Goal: Task Accomplishment & Management: Manage account settings

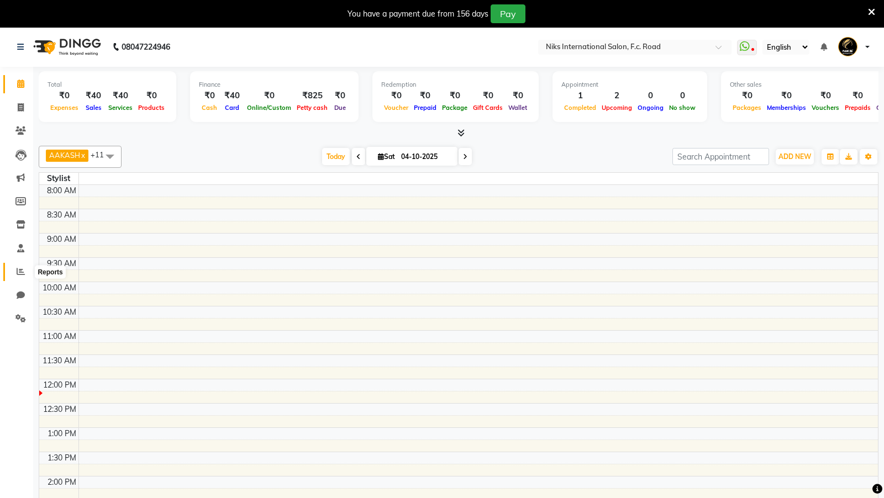
click at [17, 269] on icon at bounding box center [21, 271] width 8 height 8
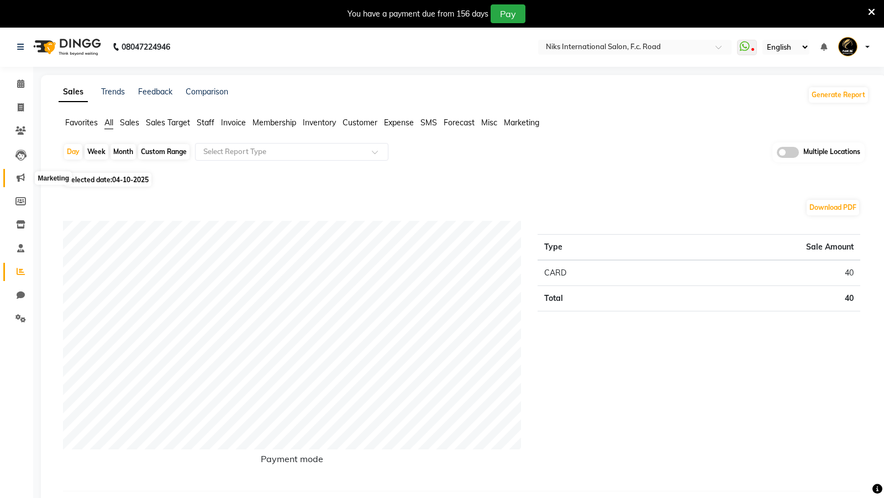
click at [19, 178] on icon at bounding box center [21, 178] width 8 height 8
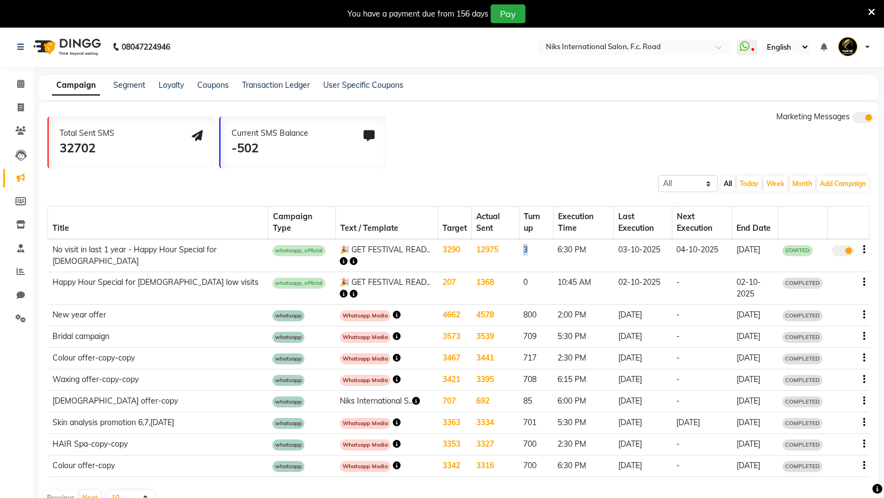
drag, startPoint x: 507, startPoint y: 250, endPoint x: 517, endPoint y: 249, distance: 10.0
click at [519, 249] on td "3" at bounding box center [536, 255] width 34 height 33
click at [348, 258] on icon "button" at bounding box center [344, 262] width 8 height 8
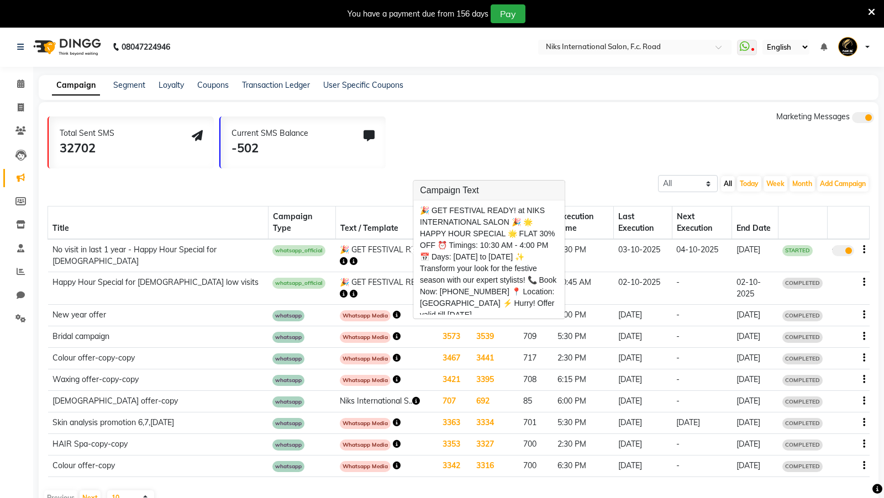
click at [388, 214] on th "Text / Template" at bounding box center [386, 223] width 103 height 33
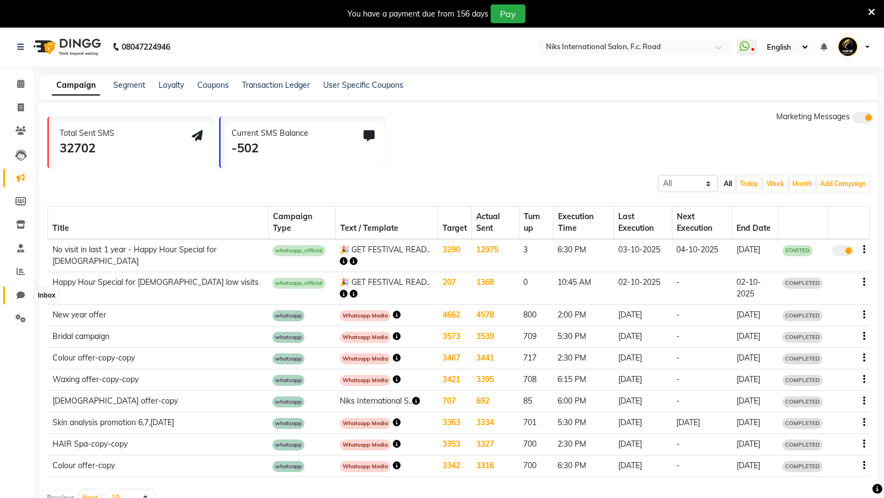
click at [22, 292] on icon at bounding box center [21, 295] width 8 height 8
select select "100"
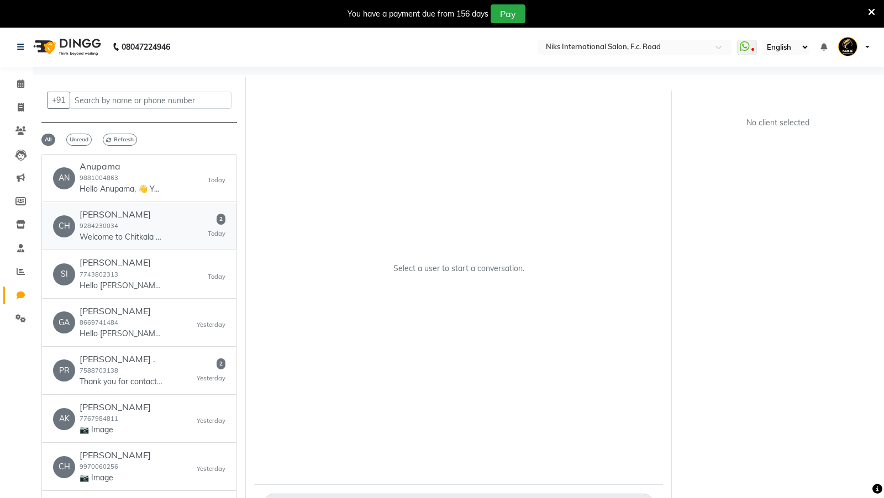
click at [135, 229] on div "Chitkala Mulye 9284230034 Welcome to Chitkala - The Art of Being! 🌸 I’m Chitkal…" at bounding box center [121, 226] width 83 height 34
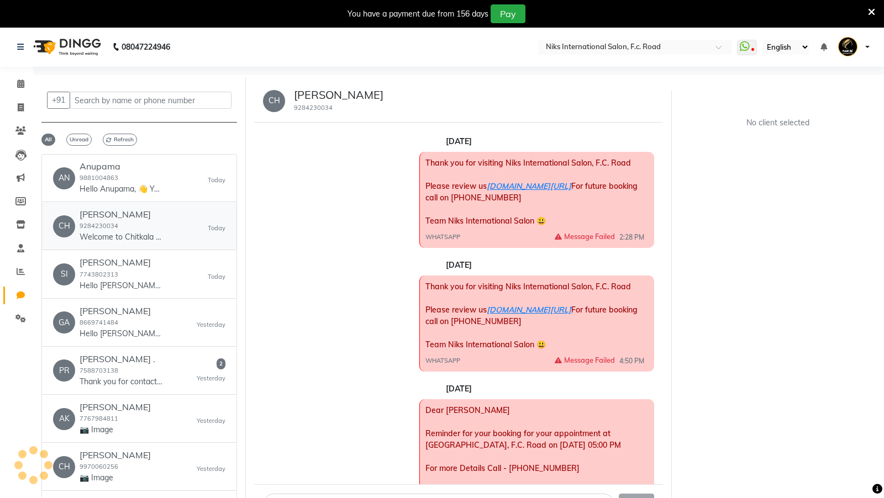
scroll to position [951, 0]
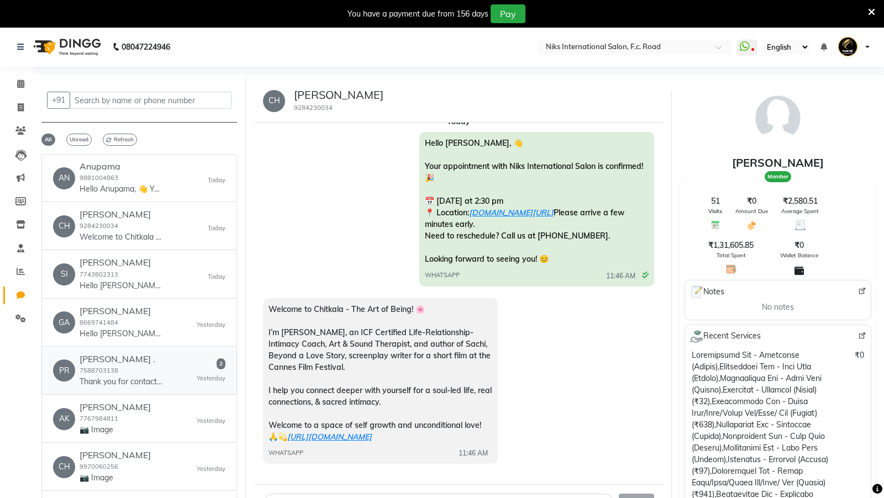
click at [128, 376] on p "Thank you for contacting Pradnya's career counseling services! Please let us kn…" at bounding box center [121, 382] width 83 height 12
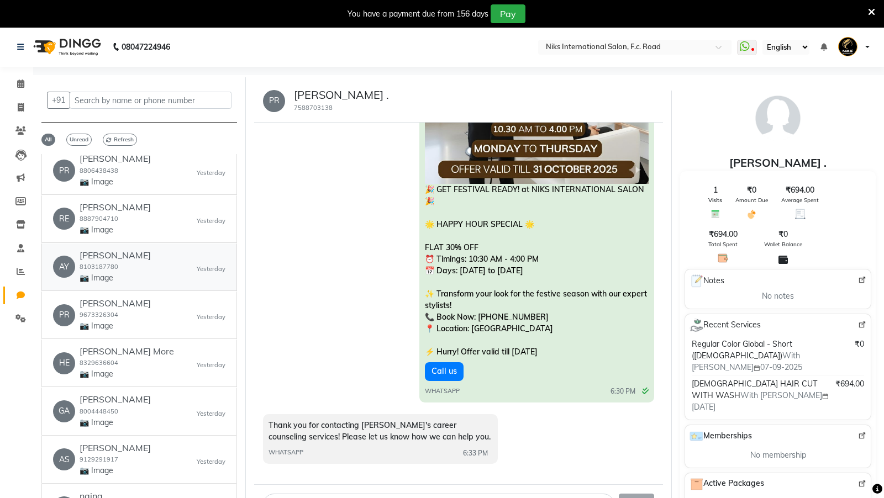
scroll to position [635, 0]
click at [80, 134] on span "Unread" at bounding box center [78, 140] width 25 height 12
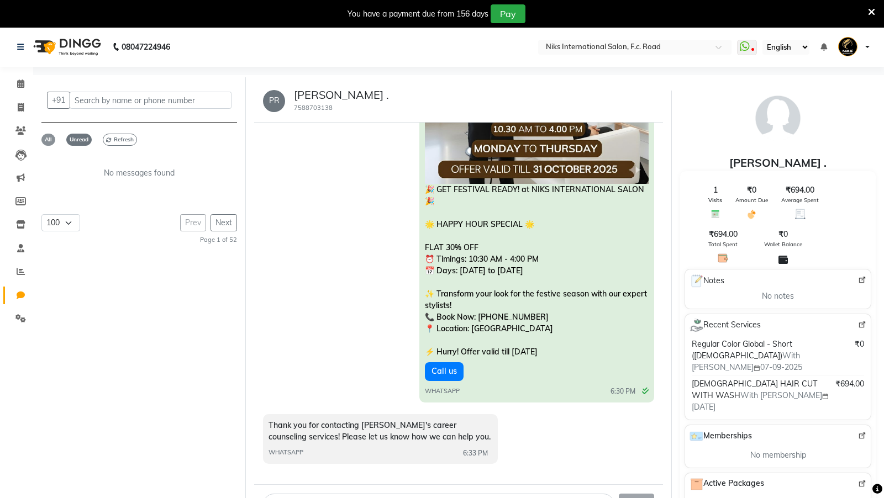
click at [50, 136] on span "All" at bounding box center [48, 140] width 14 height 12
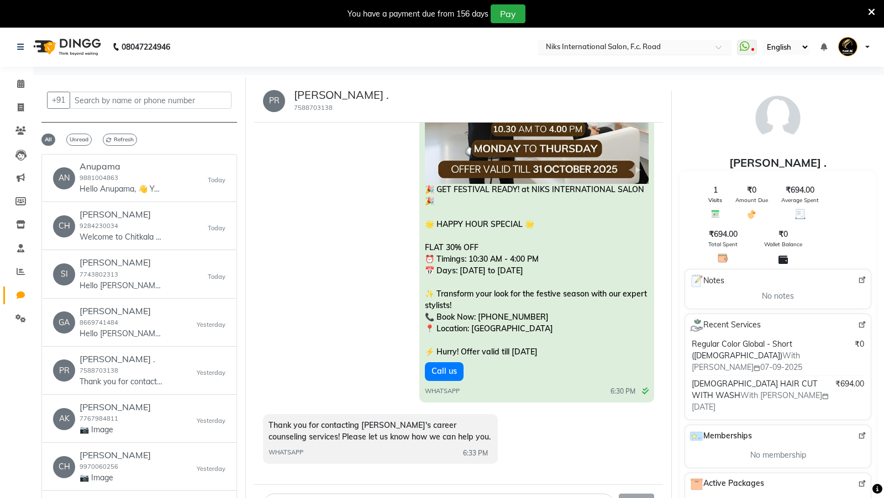
click at [581, 48] on input "text" at bounding box center [624, 48] width 160 height 11
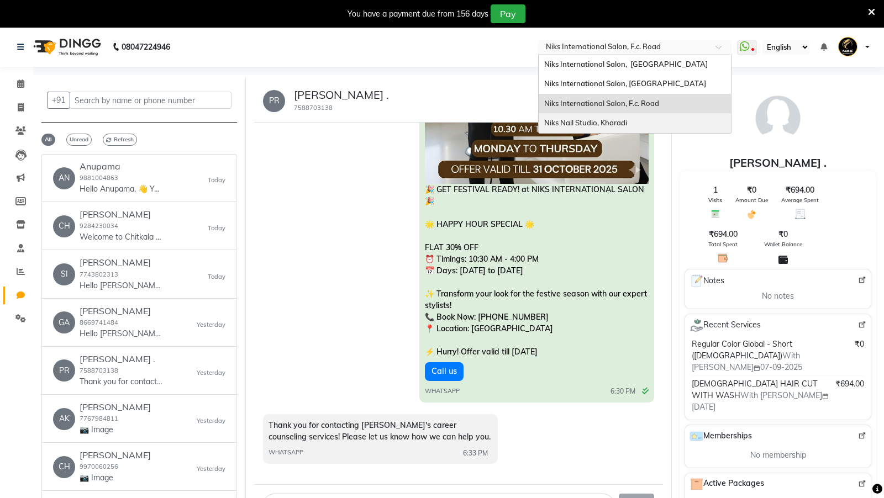
click at [568, 119] on span "Niks Nail Studio, Kharadi" at bounding box center [585, 122] width 83 height 9
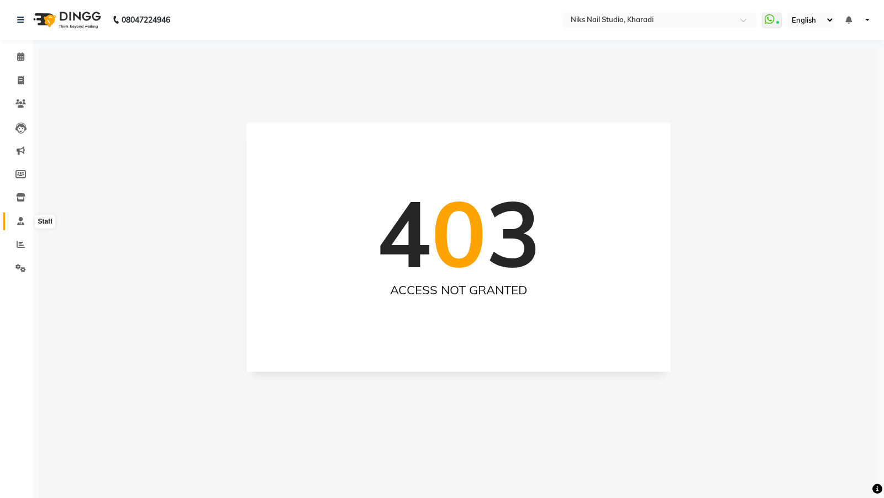
click at [18, 219] on icon at bounding box center [20, 221] width 7 height 8
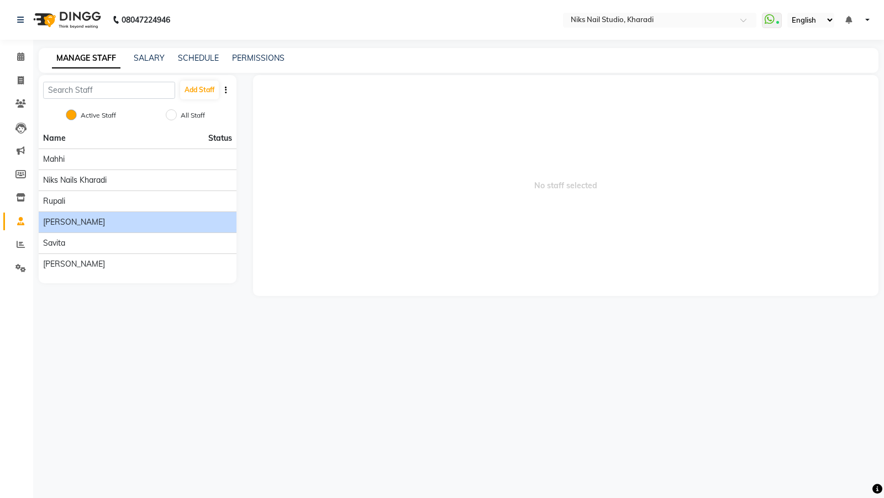
click at [69, 221] on span "Sarika Maam" at bounding box center [74, 223] width 62 height 12
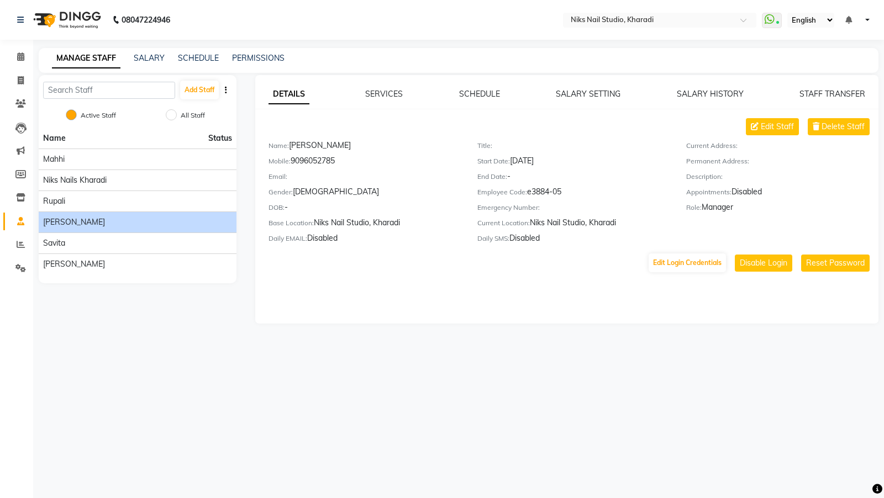
click at [314, 161] on div "Mobile: 9096052785" at bounding box center [365, 162] width 192 height 15
copy div "9096052785"
click at [834, 266] on button "Reset Password" at bounding box center [835, 263] width 69 height 17
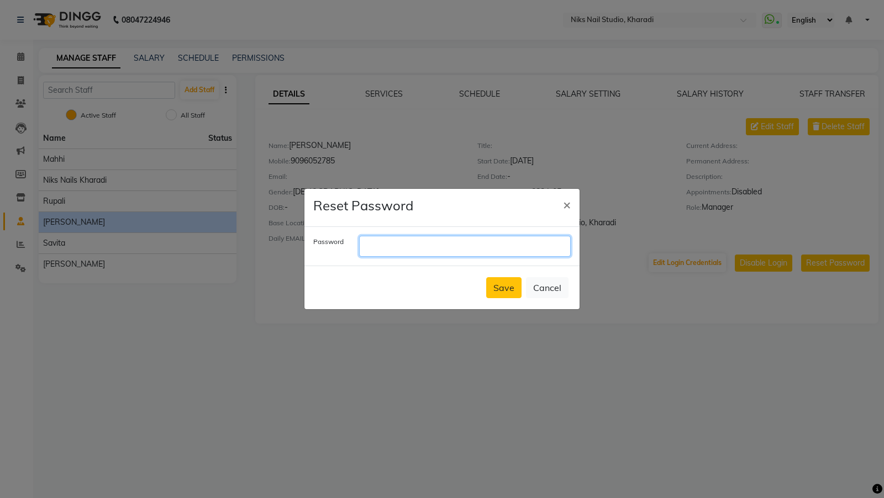
click at [450, 249] on input "text" at bounding box center [465, 246] width 212 height 21
click at [444, 239] on input "Niks@9999" at bounding box center [465, 246] width 212 height 21
type input "Niks@9999"
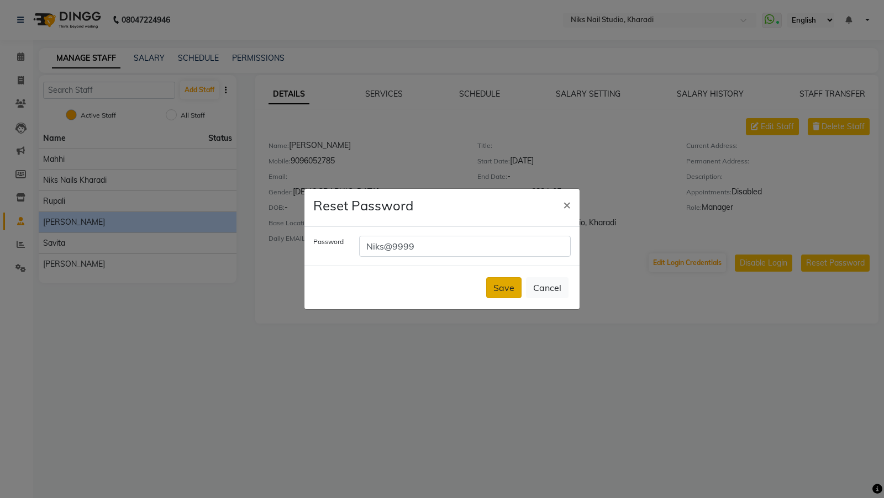
click at [497, 288] on button "Save" at bounding box center [503, 287] width 35 height 21
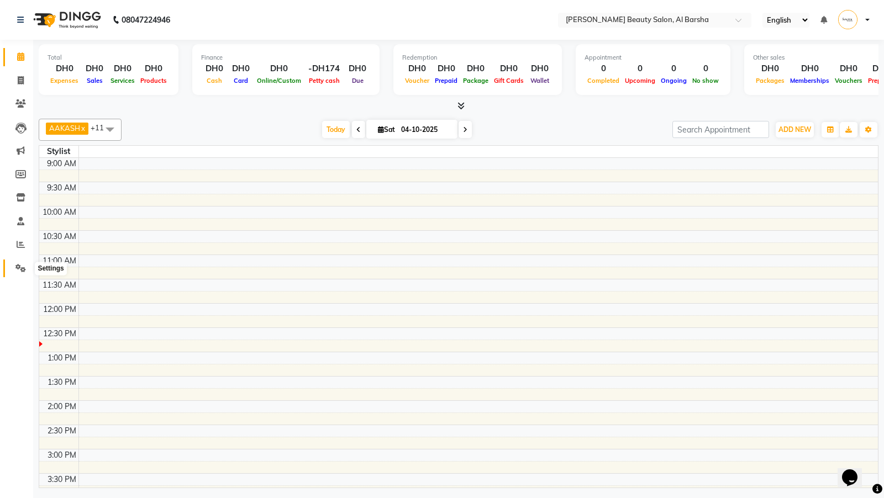
click at [19, 269] on icon at bounding box center [20, 268] width 10 height 8
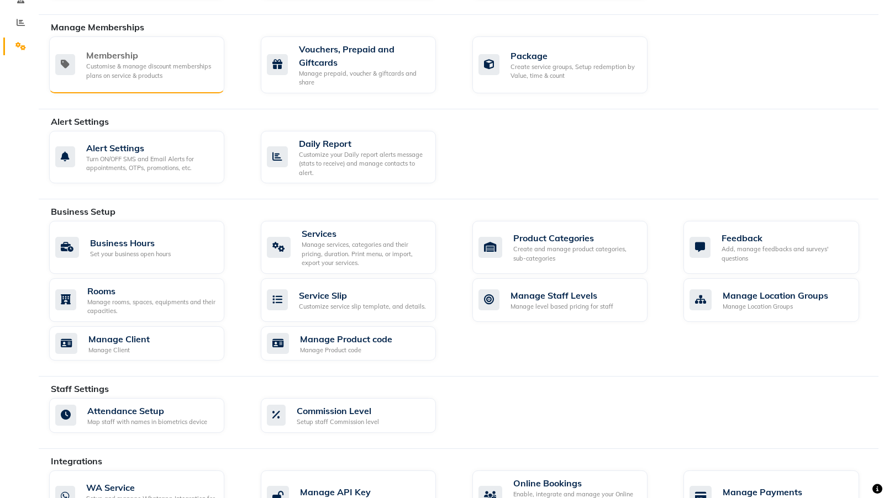
scroll to position [239, 0]
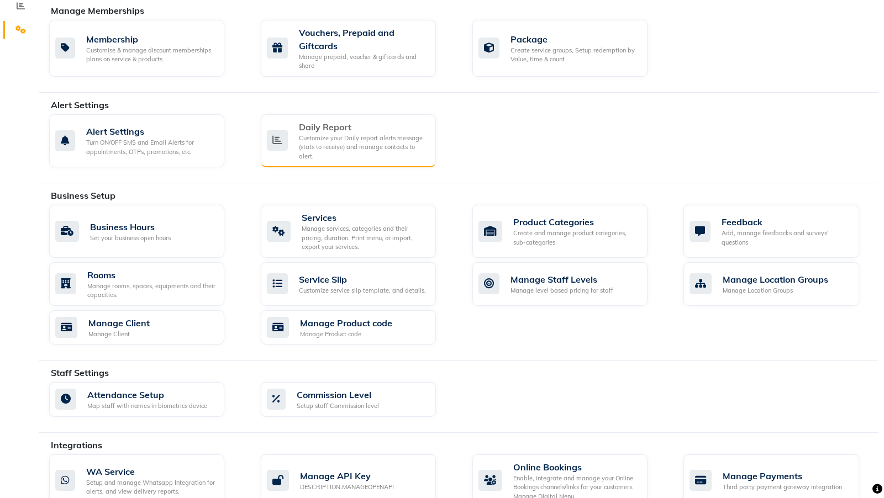
click at [332, 146] on div "Customize your Daily report alerts message (stats to receive) and manage contac…" at bounding box center [363, 148] width 128 height 28
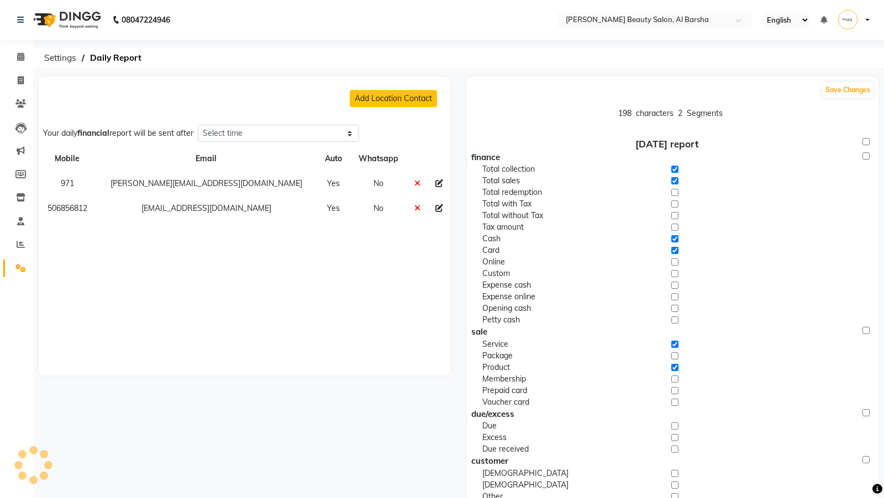
select select "1335"
copy td "[EMAIL_ADDRESS][DOMAIN_NAME]"
drag, startPoint x: 269, startPoint y: 208, endPoint x: 140, endPoint y: 204, distance: 129.4
click at [100, 204] on tr "506856812 [EMAIL_ADDRESS][DOMAIN_NAME] Yes No" at bounding box center [245, 208] width 412 height 25
click at [695, 16] on input "text" at bounding box center [644, 20] width 160 height 11
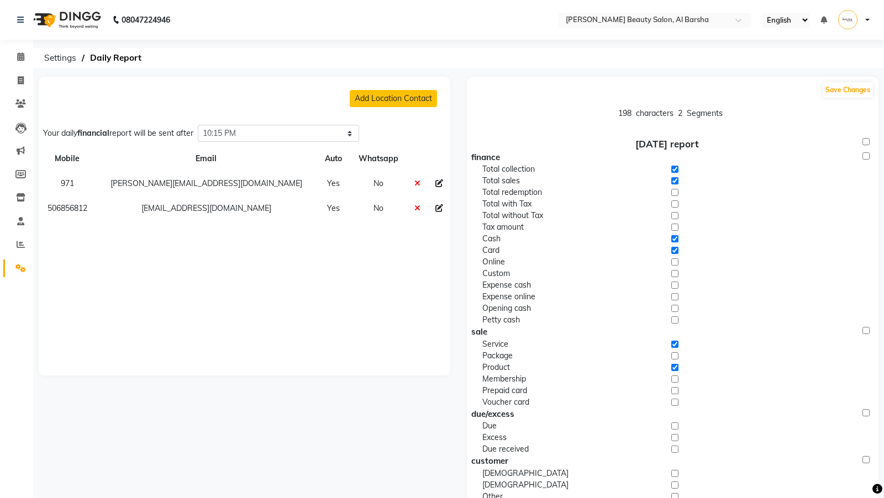
click at [510, 54] on ol "Settings Daily Report" at bounding box center [457, 58] width 836 height 20
click at [439, 209] on icon at bounding box center [439, 208] width 8 height 8
select select "971"
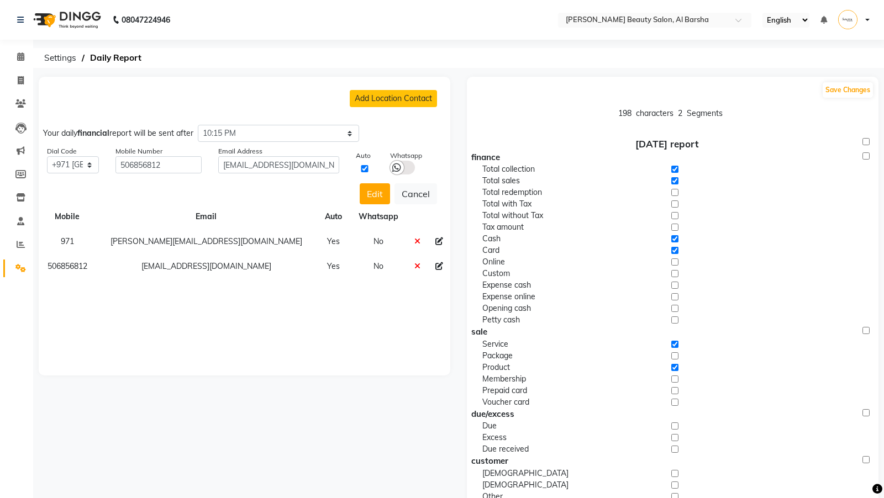
click at [142, 263] on td "[EMAIL_ADDRESS][DOMAIN_NAME]" at bounding box center [206, 266] width 221 height 25
click at [438, 268] on icon at bounding box center [439, 266] width 8 height 8
click at [229, 163] on input "[EMAIL_ADDRESS][DOMAIN_NAME]" at bounding box center [278, 164] width 120 height 17
type input "[EMAIL_ADDRESS][DOMAIN_NAME]"
click at [372, 187] on button "Edit" at bounding box center [375, 193] width 30 height 21
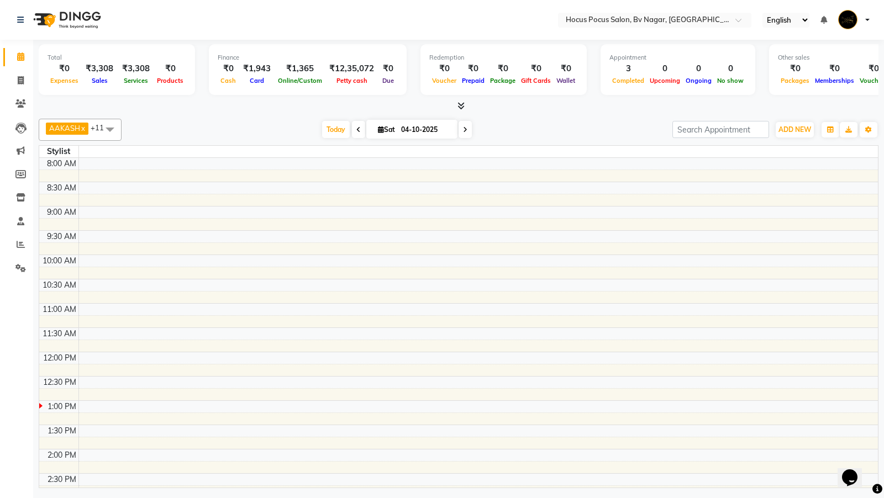
click at [550, 120] on div "[PERSON_NAME] x [PERSON_NAME] x [PERSON_NAME] x General x Guru x Manager x Roma…" at bounding box center [459, 130] width 840 height 22
